Goal: Find specific page/section: Find specific page/section

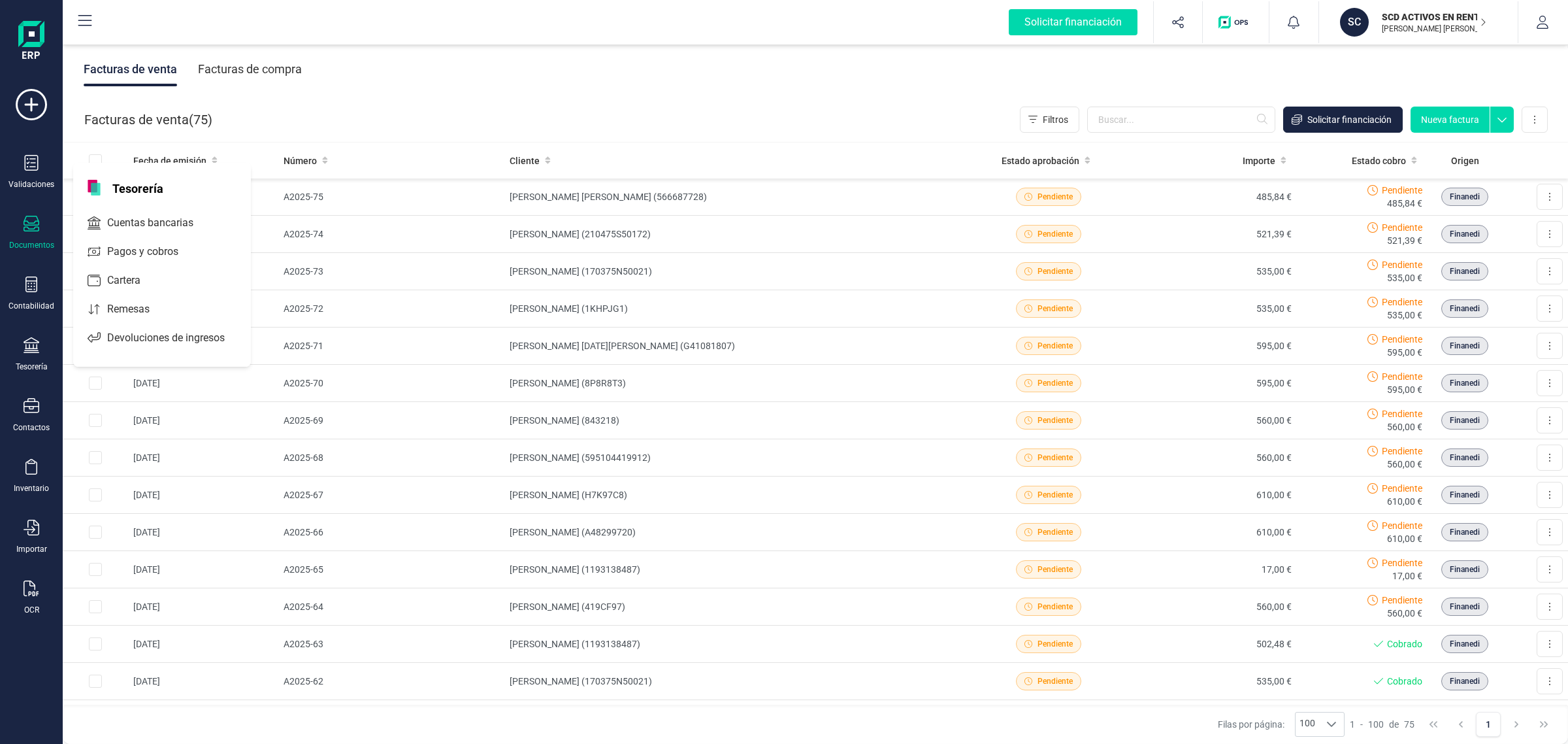
click at [1374, 14] on div "SCD ACTIVOS EN RENTABILIDAD SL [PERSON_NAME] [PERSON_NAME]" at bounding box center [1429, 23] width 115 height 29
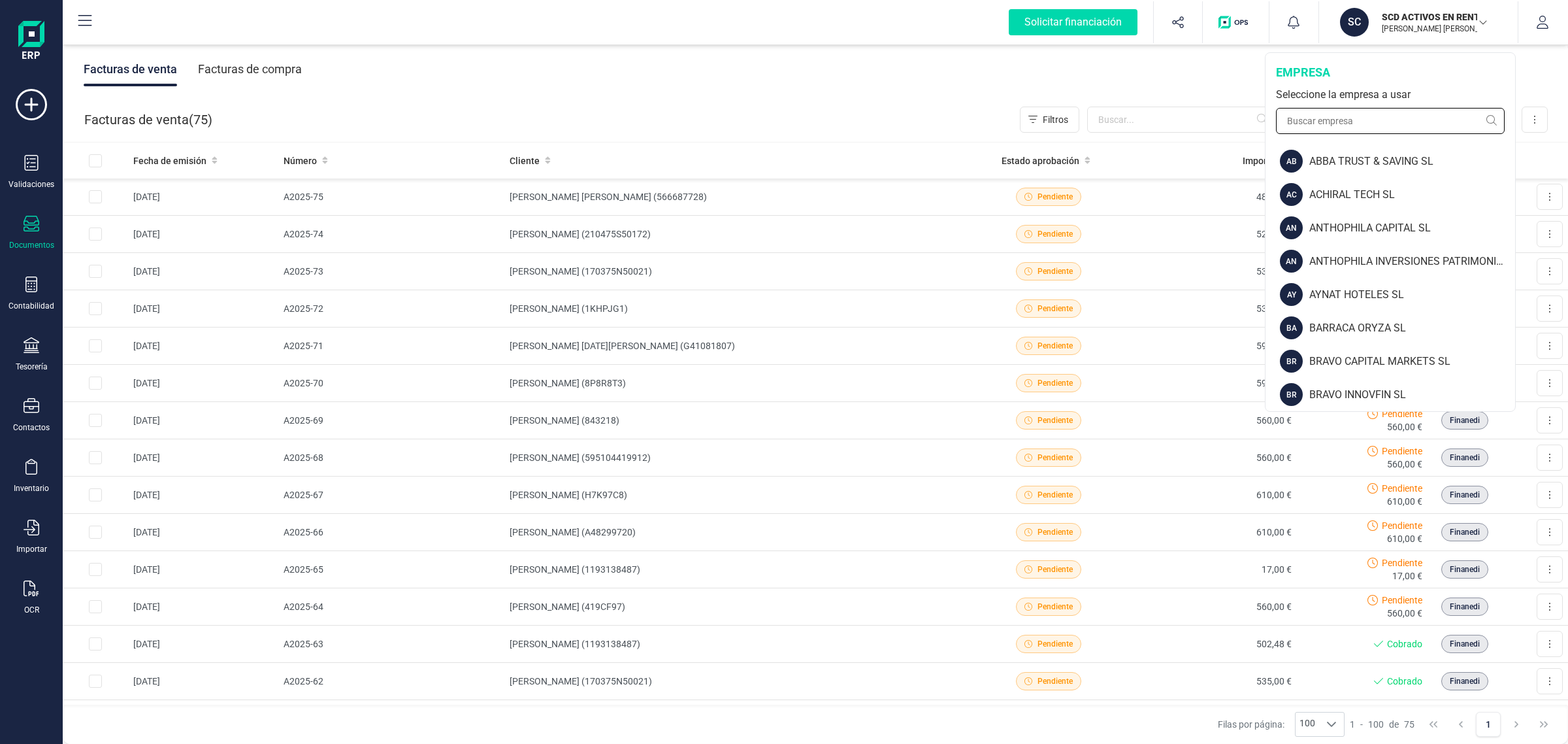
click at [1317, 124] on input "text" at bounding box center [1390, 121] width 228 height 26
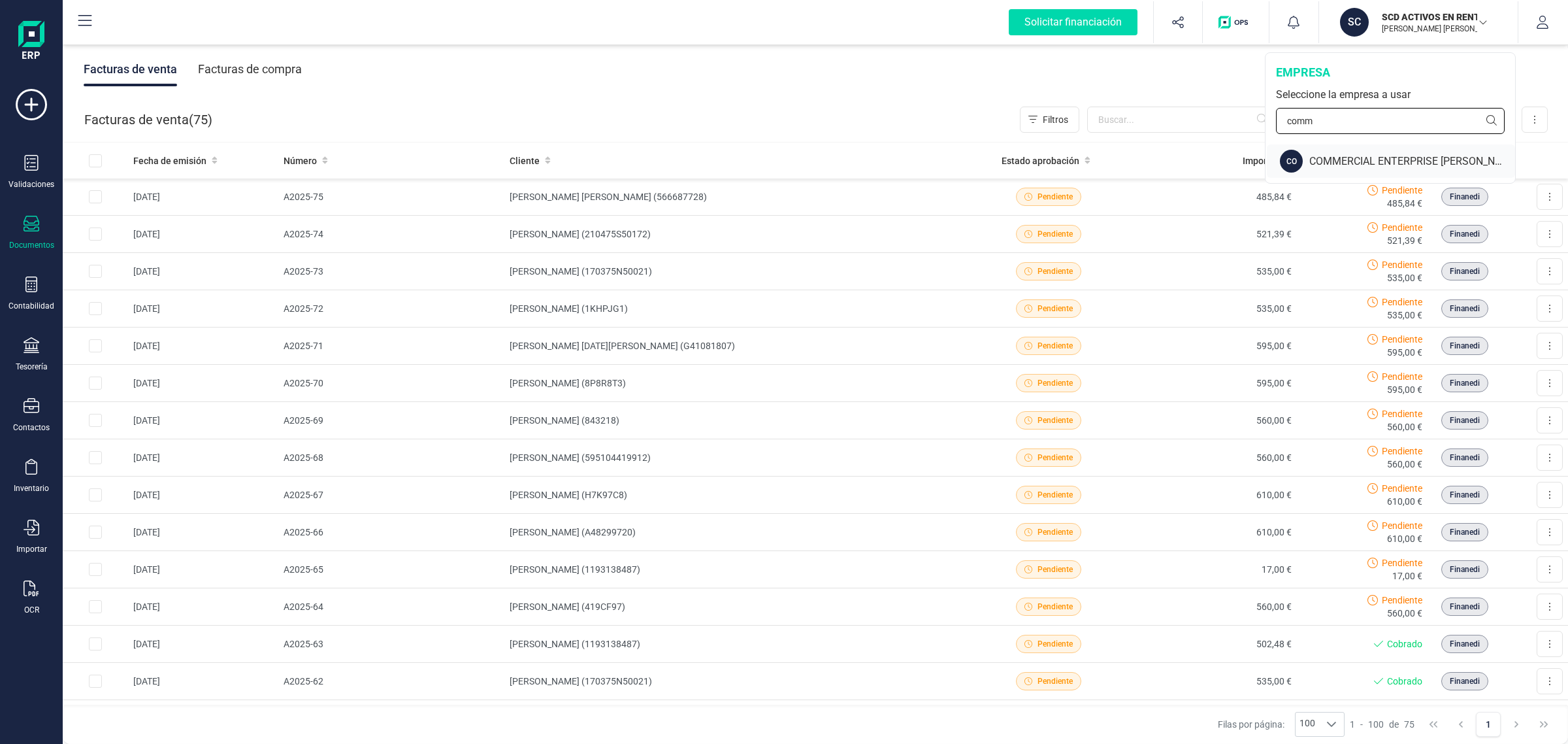
type input "comm"
click at [1333, 154] on div "COMMERCIAL ENTERPRISE [PERSON_NAME]" at bounding box center [1412, 161] width 206 height 15
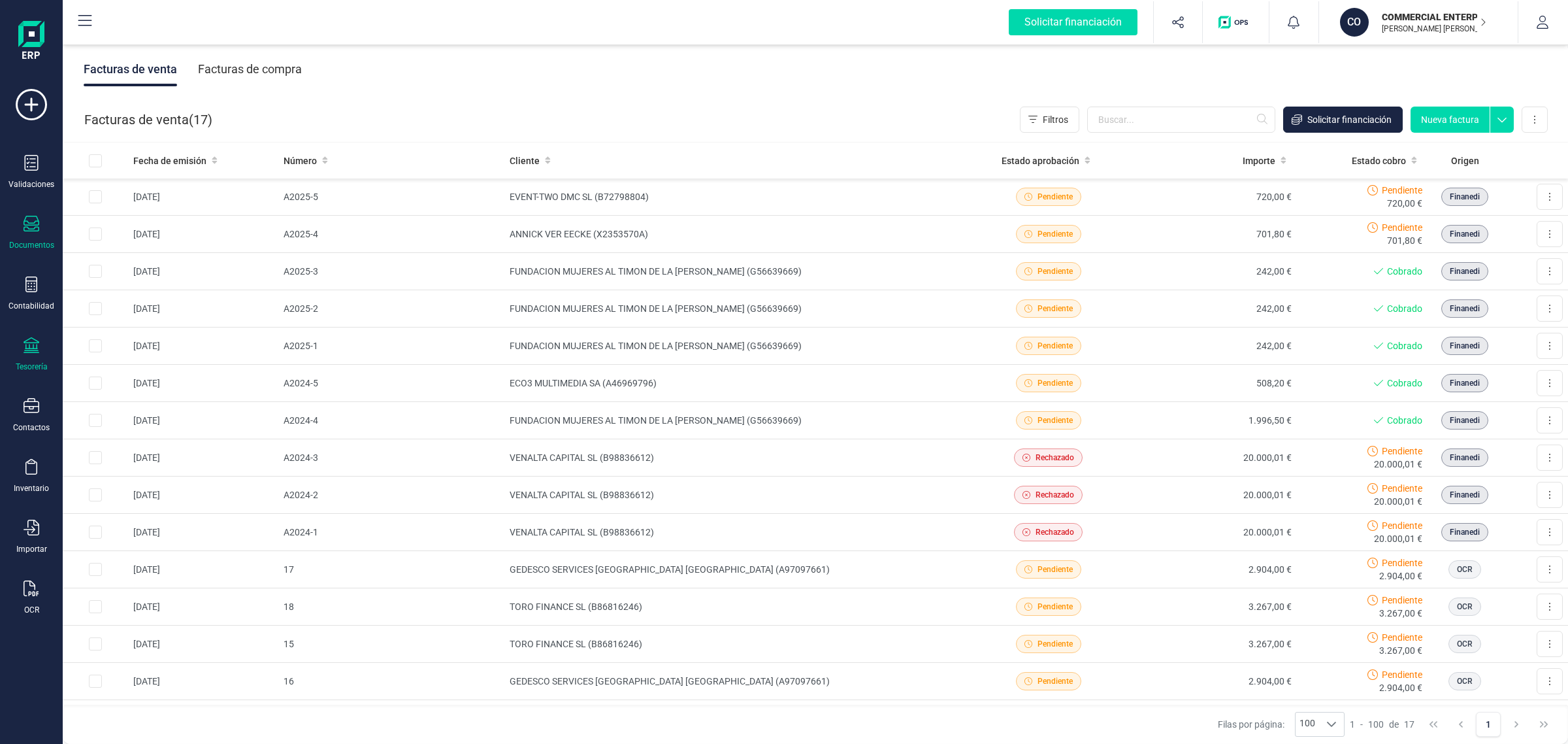
click at [17, 350] on div "Tesorería" at bounding box center [32, 354] width 53 height 34
click at [156, 223] on span "Cuentas bancarias" at bounding box center [159, 222] width 115 height 15
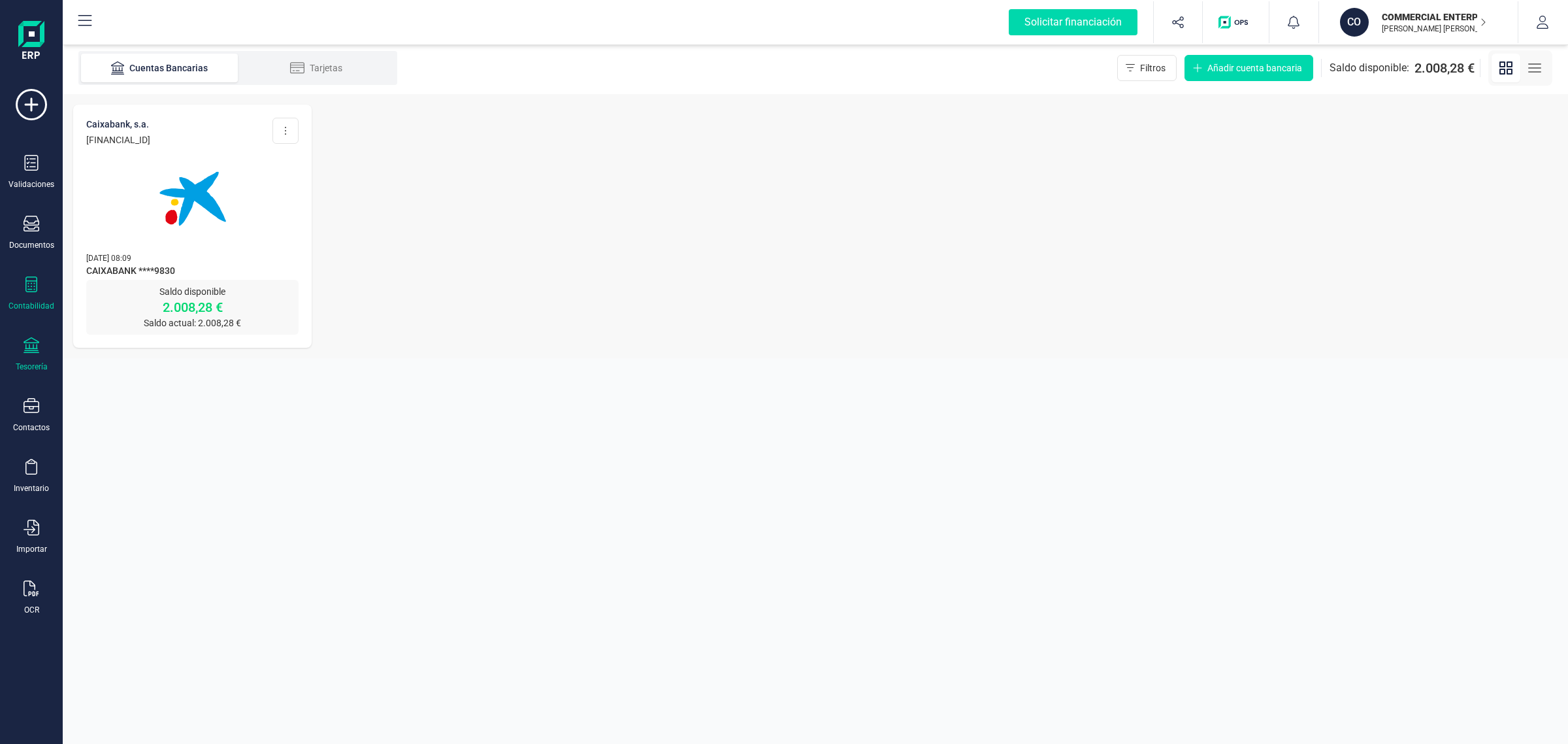
click at [43, 301] on div "Contabilidad" at bounding box center [31, 306] width 45 height 11
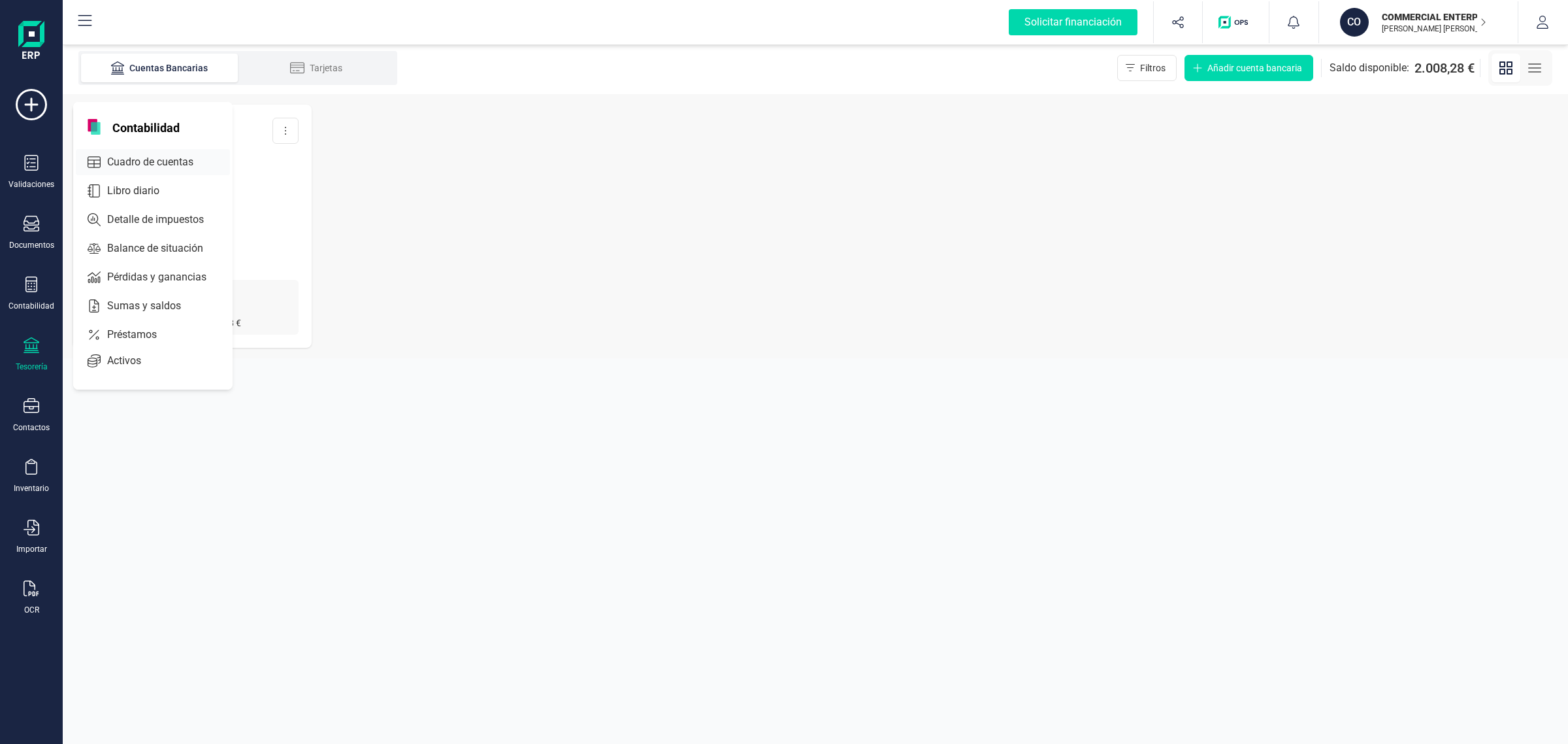
click at [140, 158] on span "Cuadro de cuentas" at bounding box center [159, 161] width 115 height 15
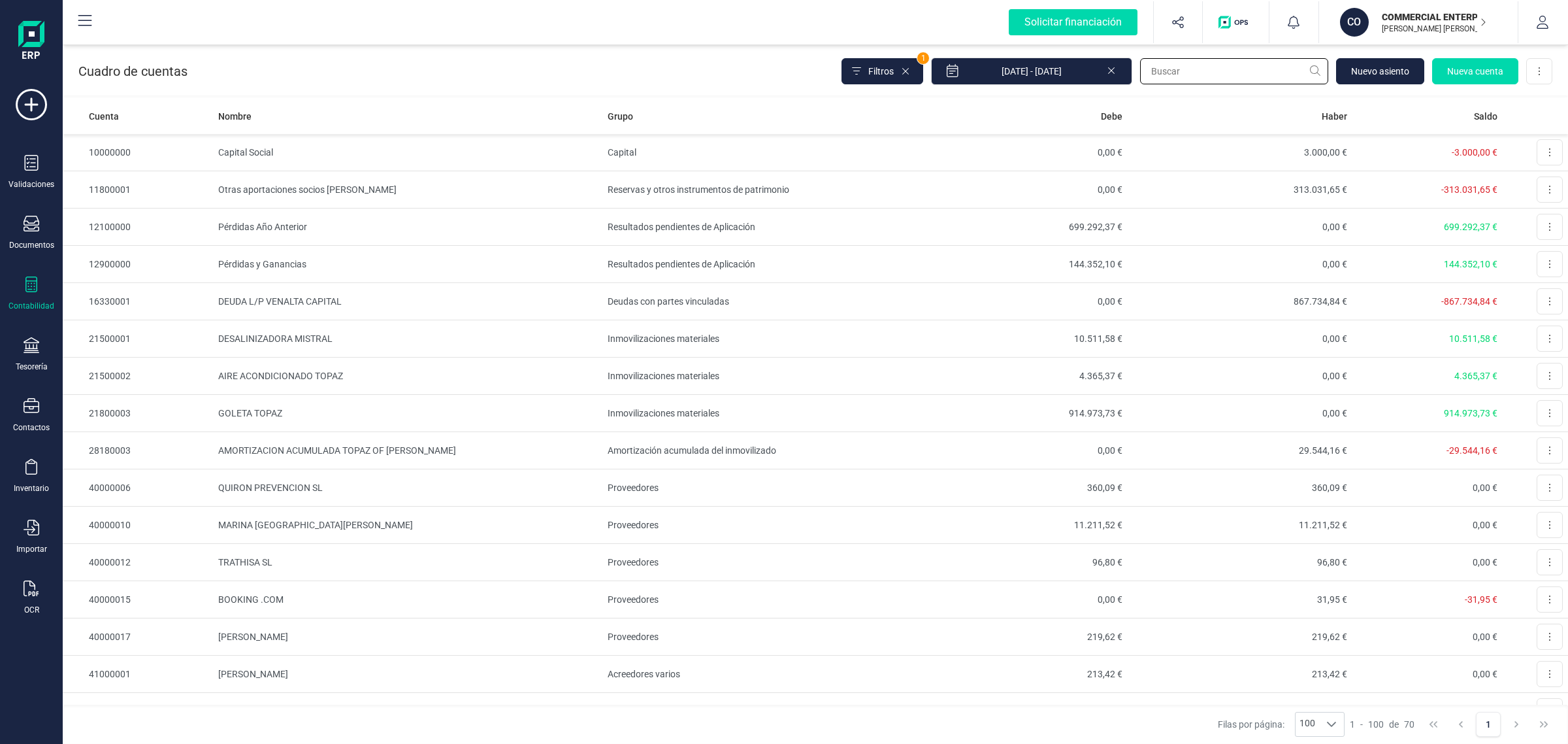
click at [1167, 71] on input "text" at bounding box center [1235, 71] width 188 height 26
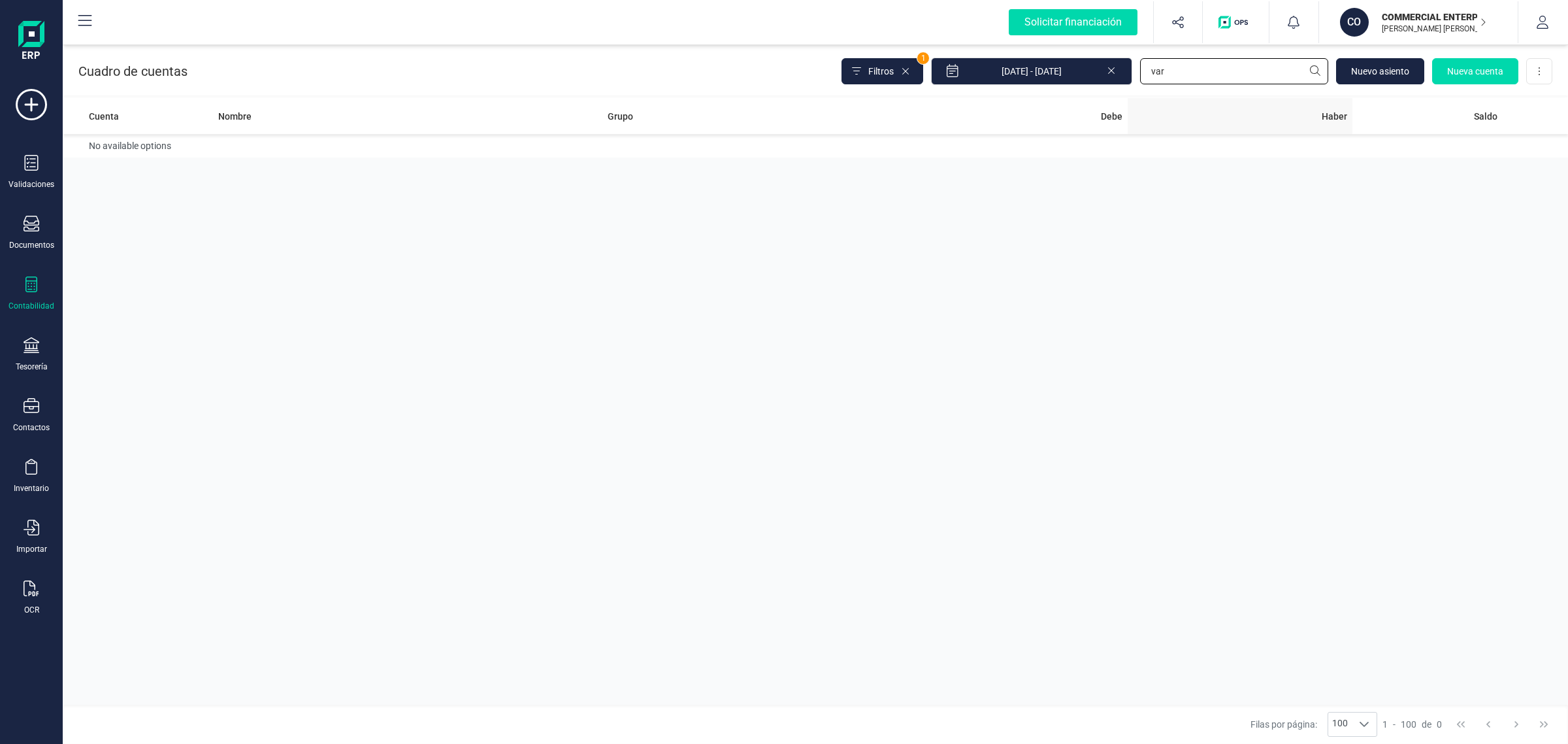
type input "vara"
drag, startPoint x: 1188, startPoint y: 65, endPoint x: 1102, endPoint y: 72, distance: 86.3
click at [1102, 72] on div "Filtros 1 [DATE] - [DATE] vara [GEOGRAPHIC_DATA] Nueva cuenta Descargar Excel" at bounding box center [1197, 71] width 711 height 27
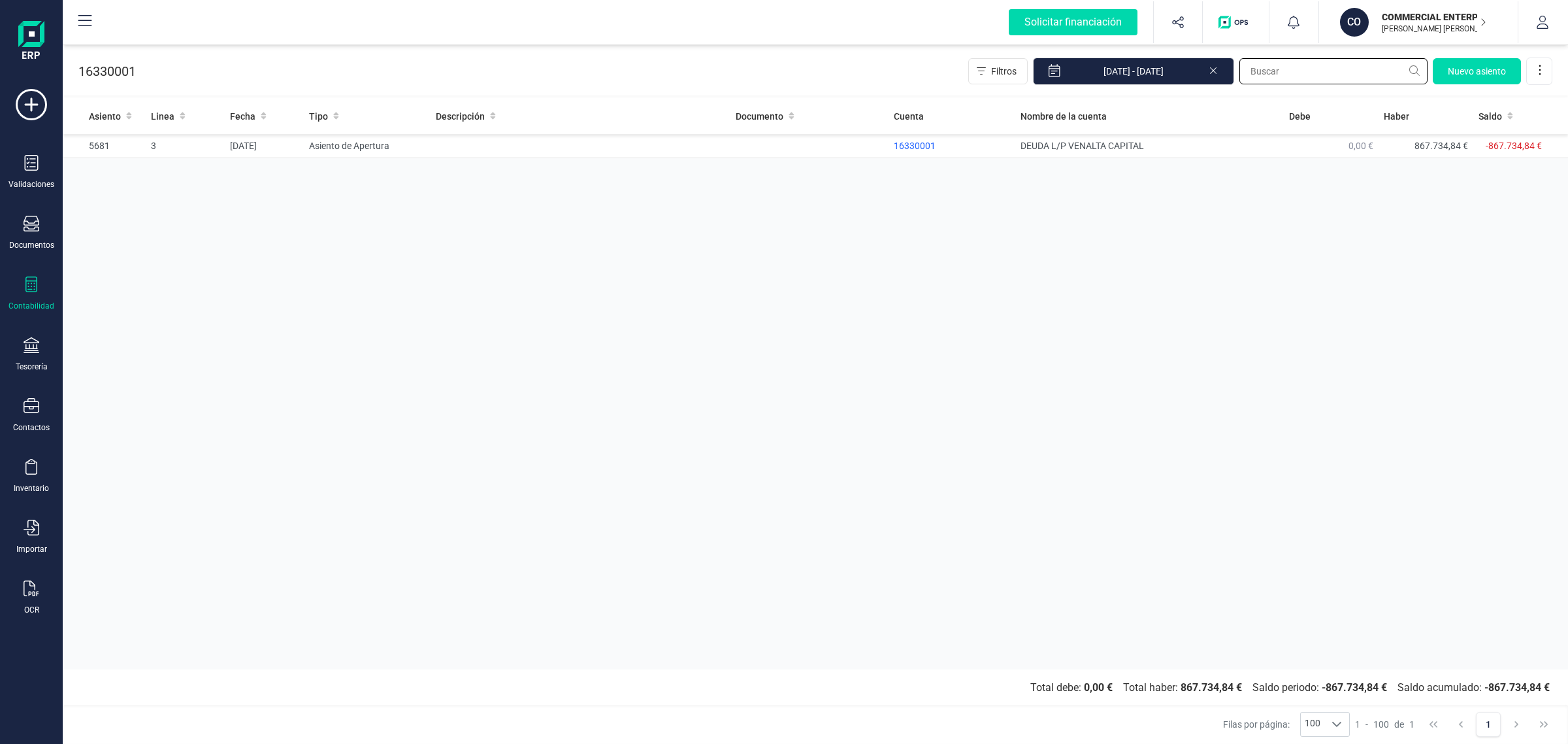
click at [1292, 71] on input "text" at bounding box center [1333, 71] width 188 height 26
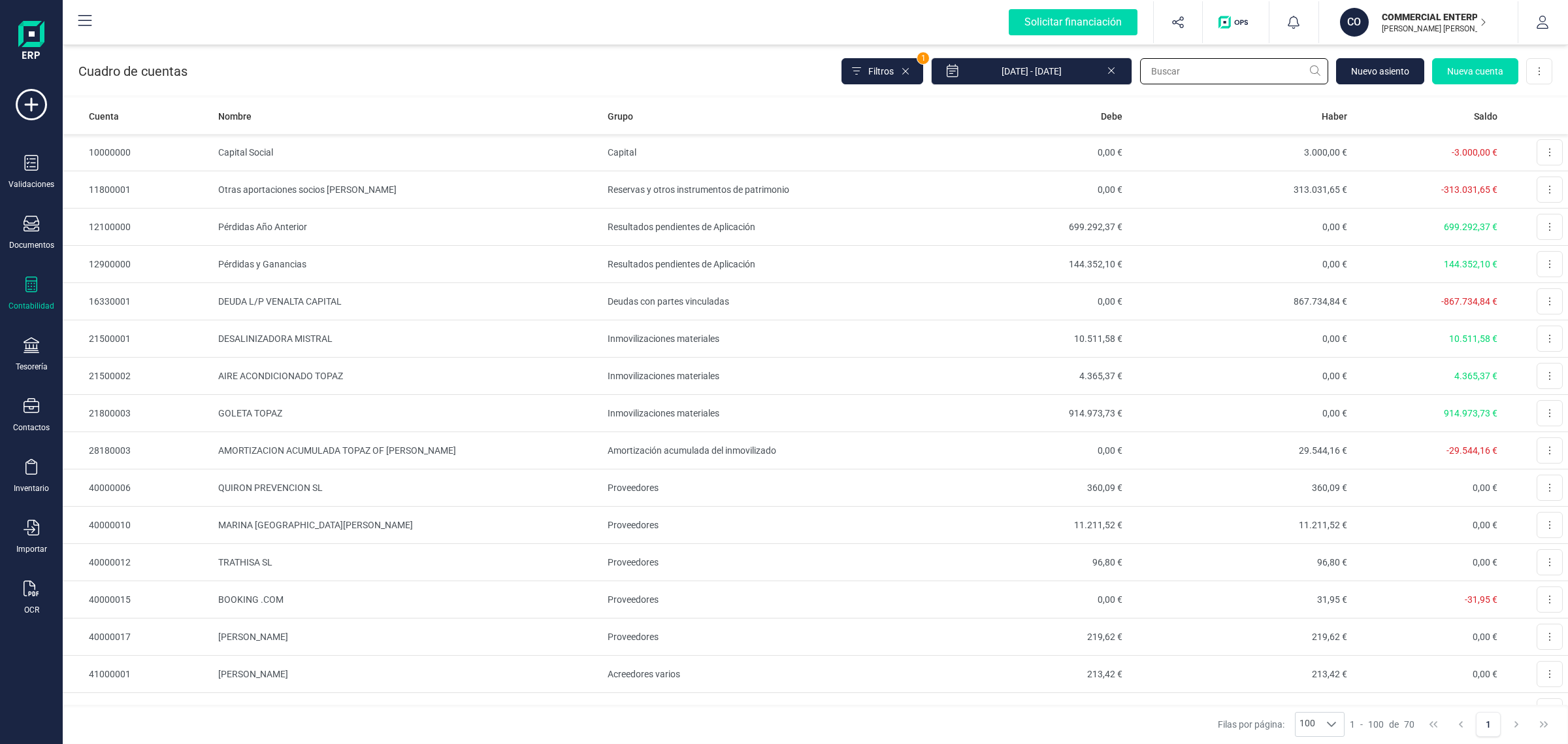
click at [1167, 73] on input "text" at bounding box center [1235, 71] width 188 height 26
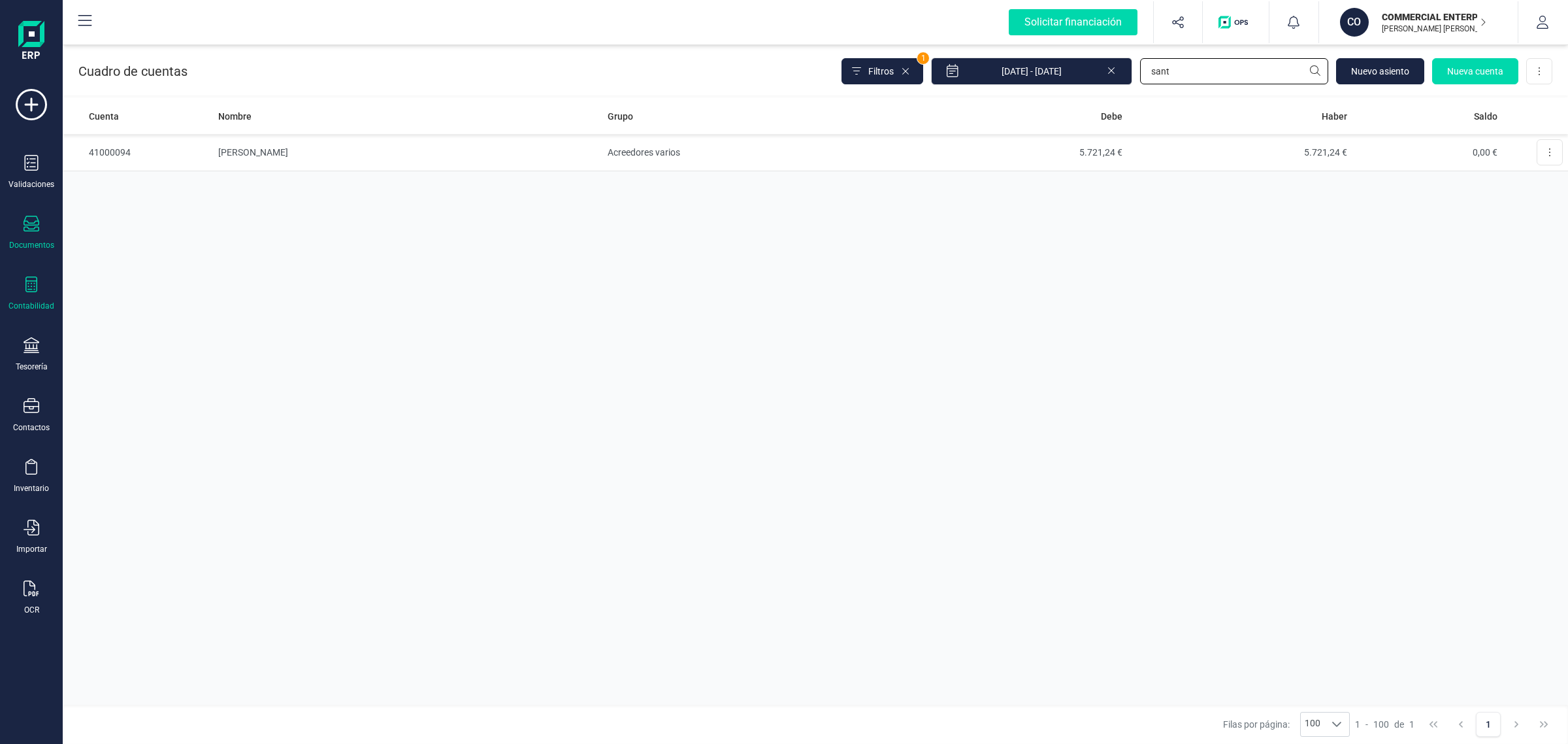
type input "sant"
click at [29, 351] on icon at bounding box center [31, 344] width 15 height 15
click at [160, 217] on span "Cuentas bancarias" at bounding box center [159, 222] width 115 height 15
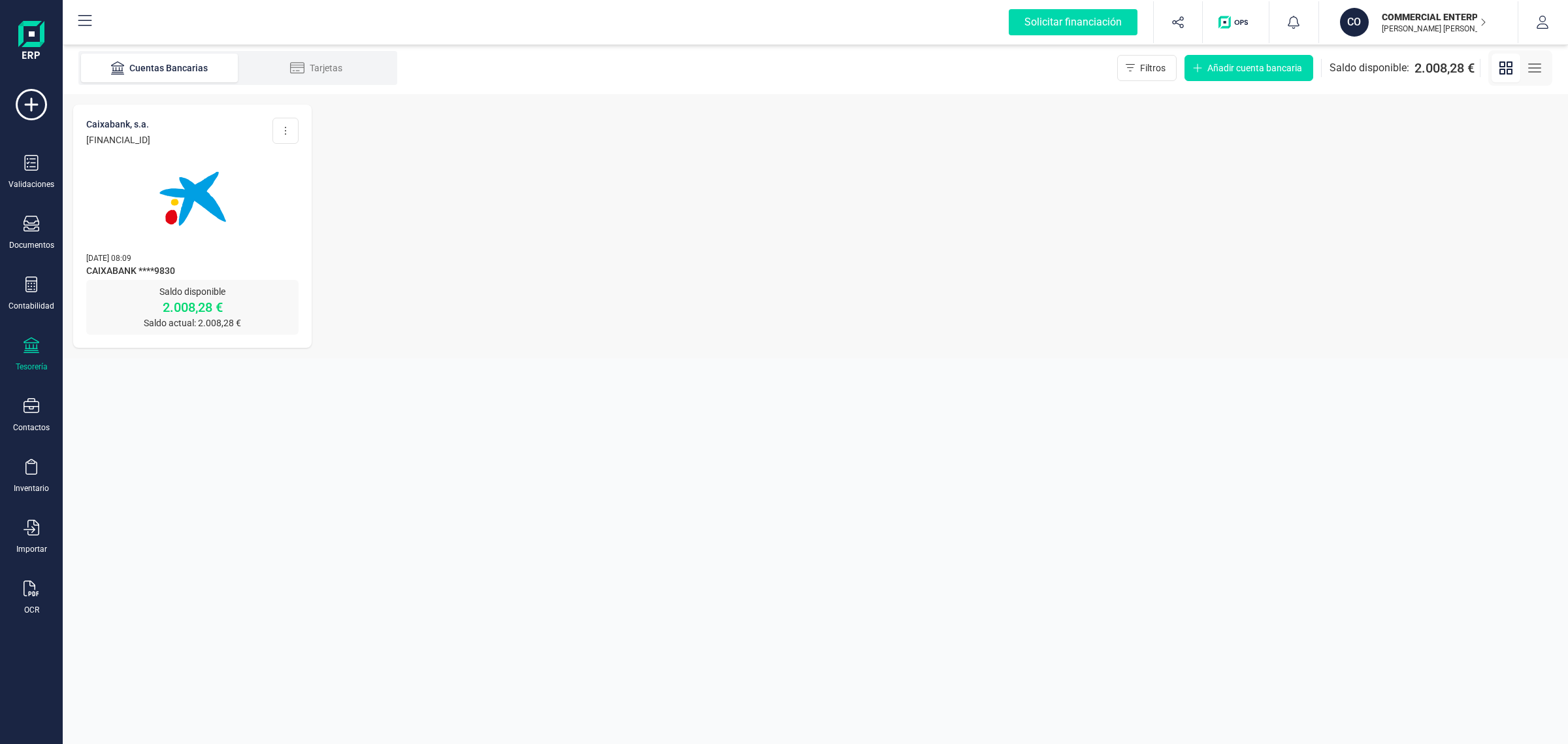
click at [224, 268] on span "CAIXABANK ****9830" at bounding box center [192, 271] width 212 height 15
click at [171, 217] on img at bounding box center [192, 198] width 110 height 110
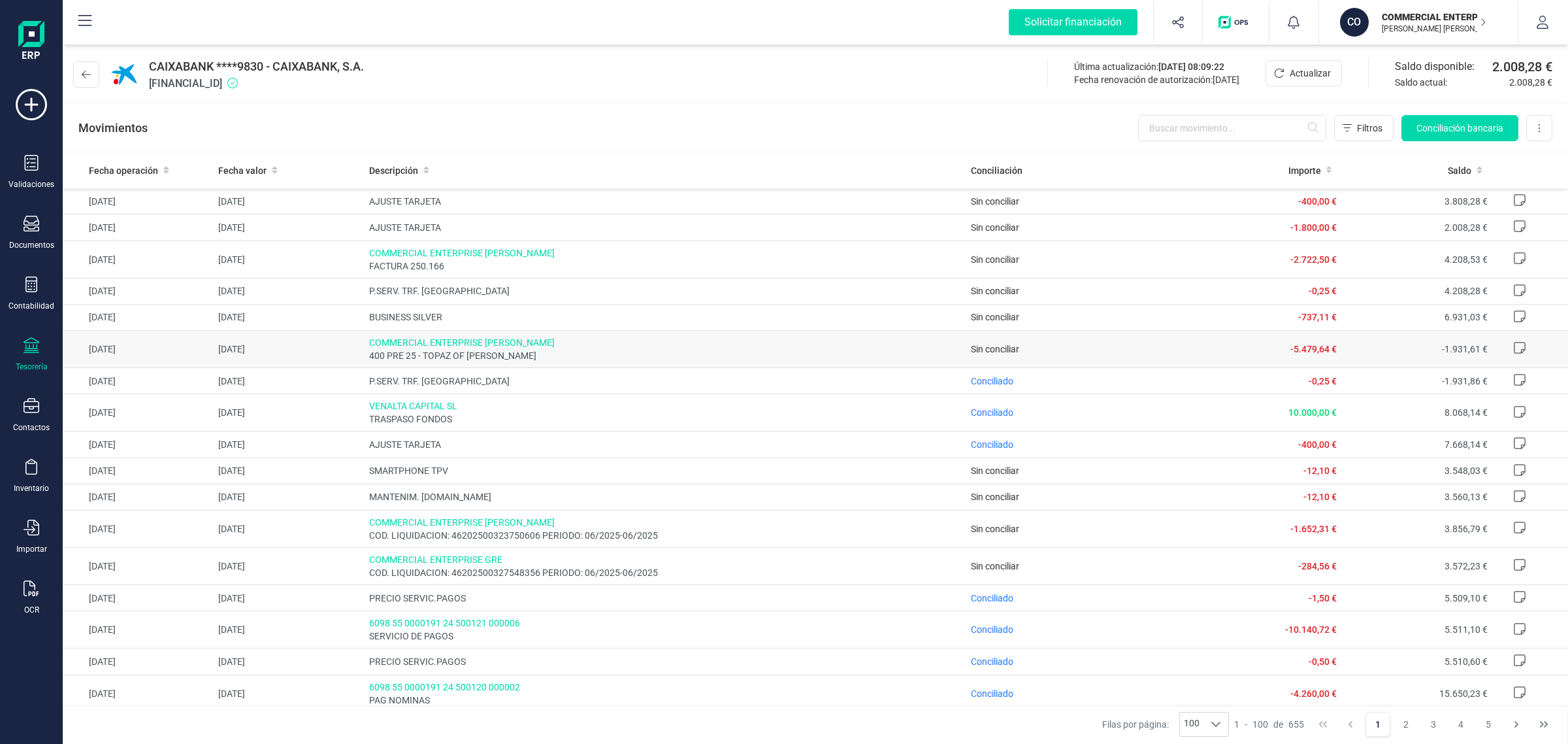
click at [994, 351] on span "Sin conciliar" at bounding box center [995, 349] width 48 height 11
click at [43, 288] on div "Contabilidad" at bounding box center [32, 294] width 53 height 34
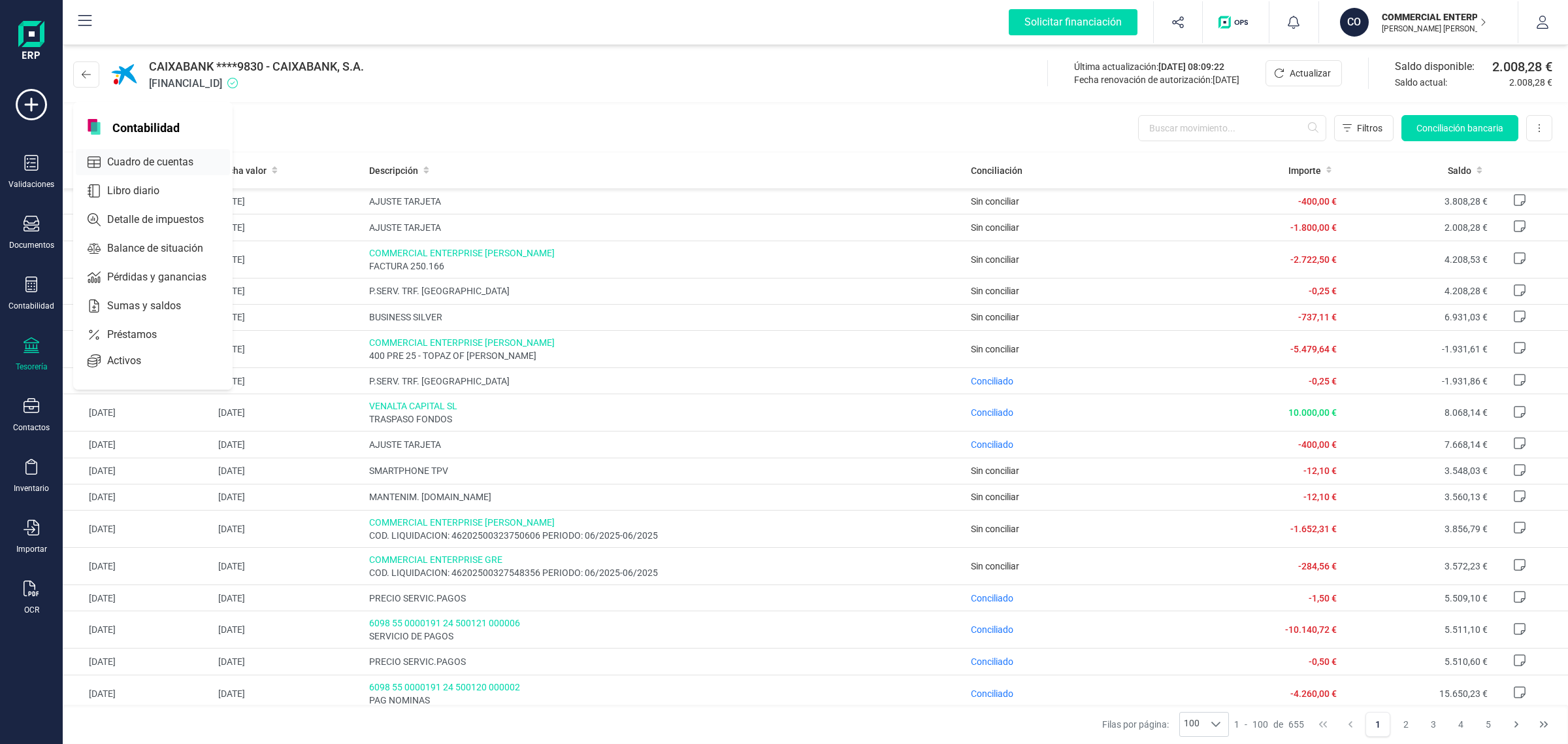
click at [154, 155] on span "Cuadro de cuentas" at bounding box center [159, 161] width 115 height 15
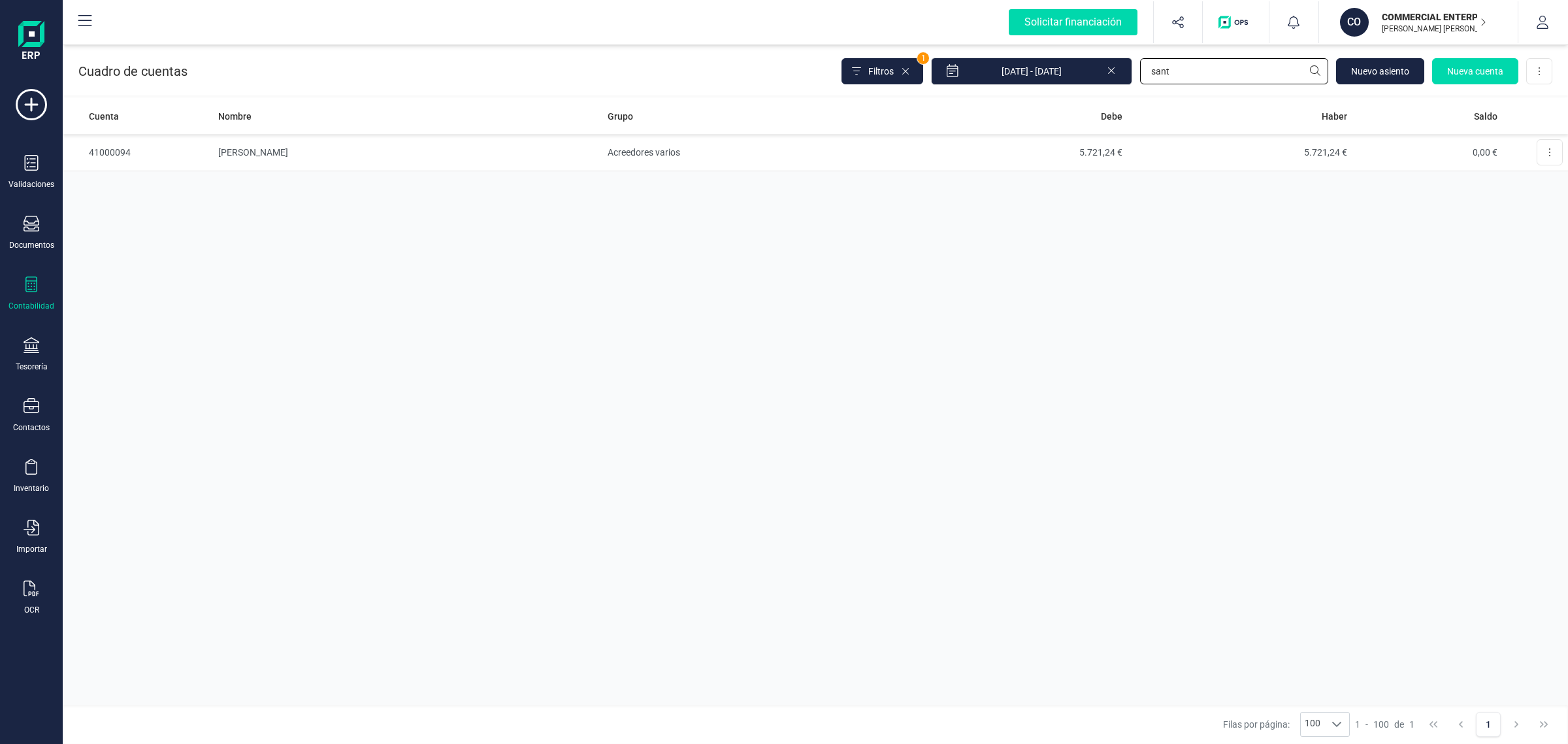
click at [1227, 70] on input "sant" at bounding box center [1235, 71] width 188 height 26
drag, startPoint x: 1227, startPoint y: 70, endPoint x: 1146, endPoint y: 95, distance: 84.8
click at [1033, 93] on div "Cuadro de cuentas Filtros 1 [DATE] - [DATE] [GEOGRAPHIC_DATA] cuenta Descargar …" at bounding box center [815, 68] width 1505 height 53
type input "v"
